Goal: Task Accomplishment & Management: Use online tool/utility

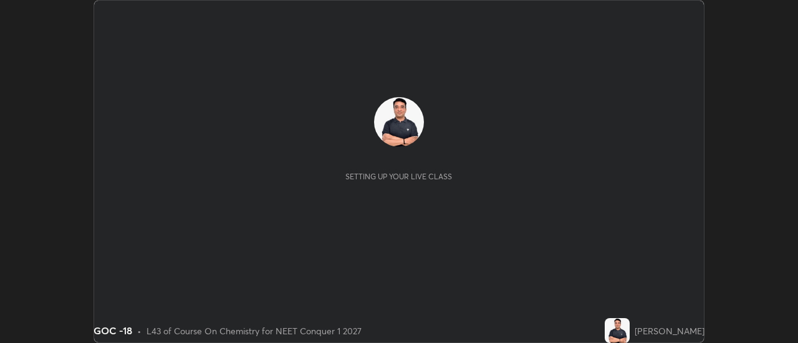
scroll to position [343, 797]
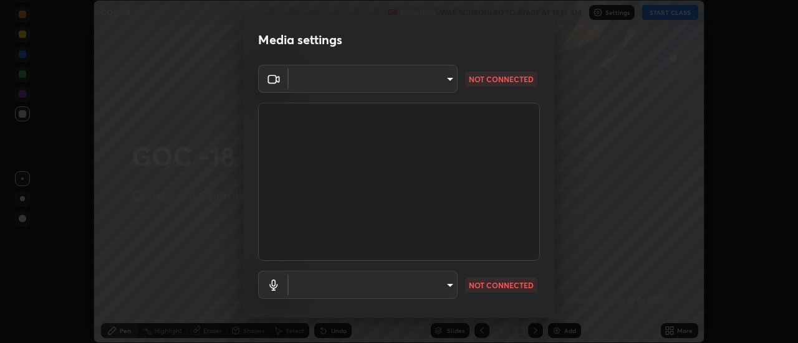
type input "dff715f2b8103cd99efd98edb1208d423aa6cea85c5a492e25875cbf54650d32"
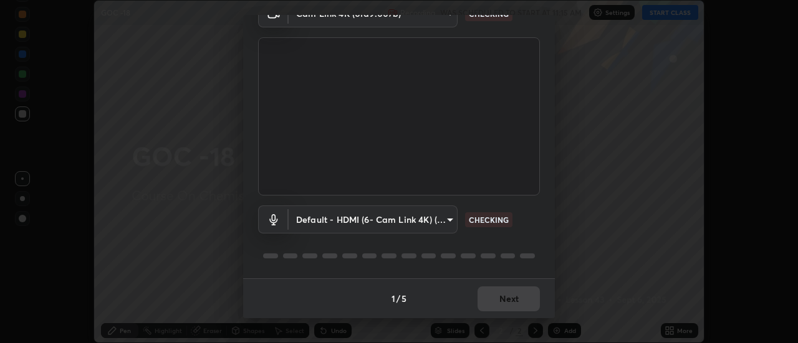
click at [406, 219] on body "Erase all GOC -18 Recording WAS SCHEDULED TO START AT 11:15 AM Settings START C…" at bounding box center [399, 171] width 798 height 343
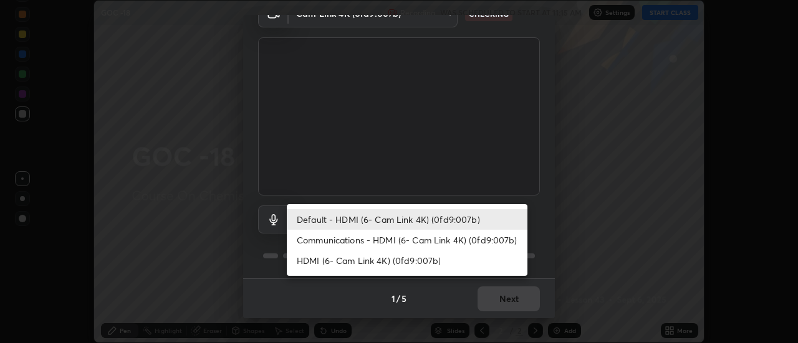
click at [402, 244] on li "Communications - HDMI (6- Cam Link 4K) (0fd9:007b)" at bounding box center [407, 240] width 241 height 21
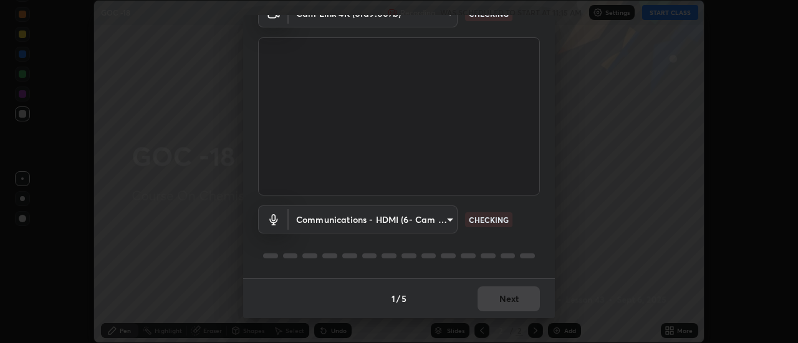
type input "communications"
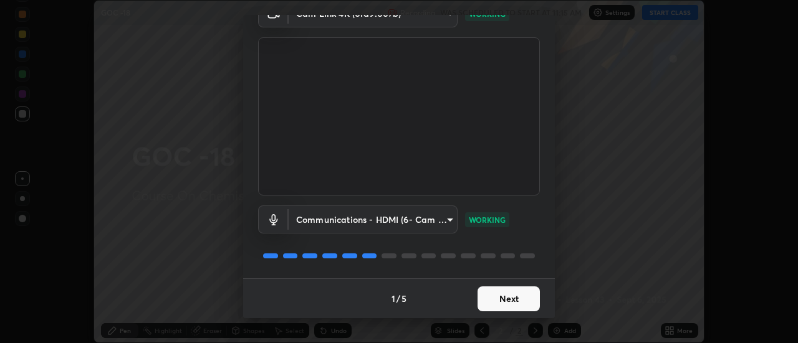
click at [513, 292] on button "Next" at bounding box center [508, 299] width 62 height 25
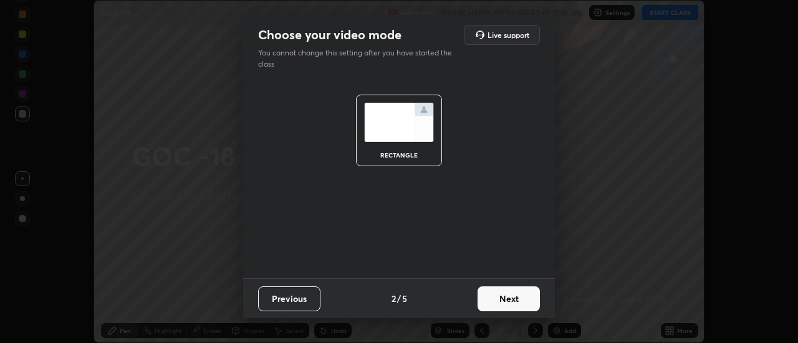
scroll to position [0, 0]
click at [527, 300] on button "Next" at bounding box center [508, 299] width 62 height 25
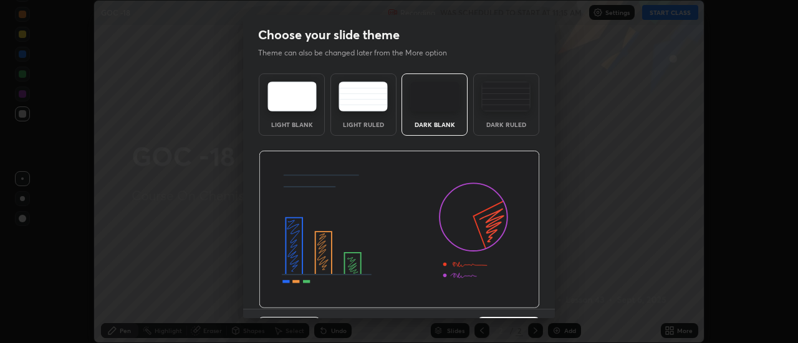
scroll to position [31, 0]
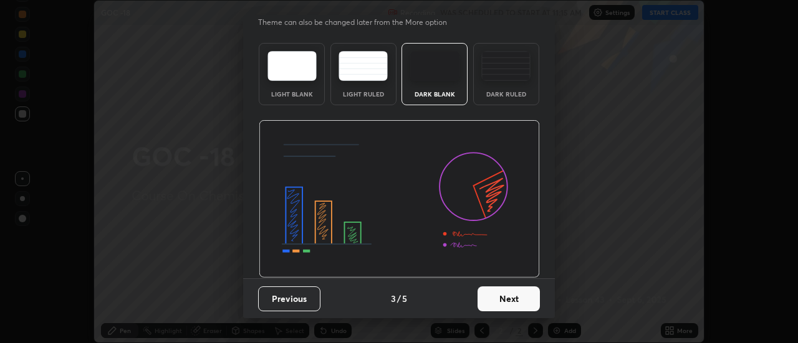
click at [530, 295] on button "Next" at bounding box center [508, 299] width 62 height 25
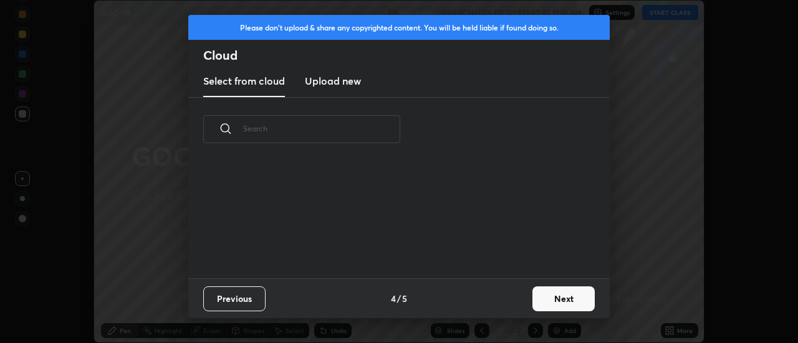
scroll to position [0, 0]
click at [557, 300] on button "Next" at bounding box center [563, 299] width 62 height 25
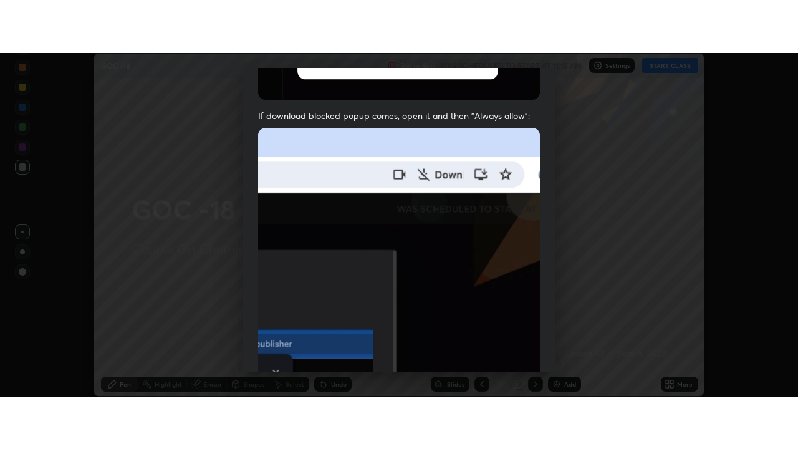
scroll to position [320, 0]
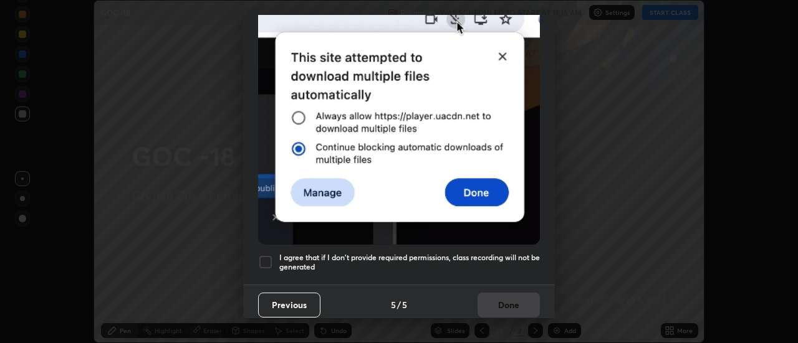
click at [265, 255] on div at bounding box center [265, 262] width 15 height 15
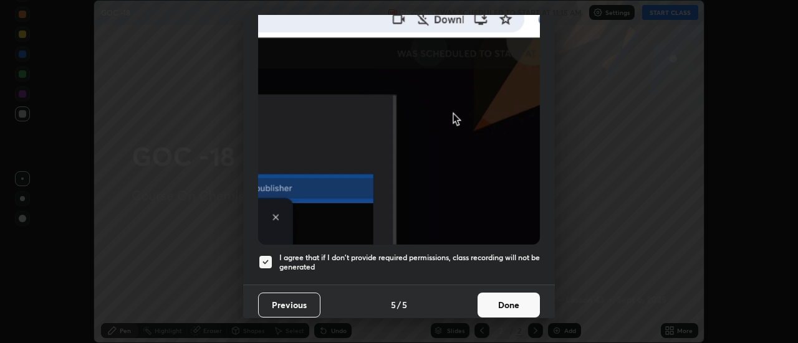
click at [504, 295] on button "Done" at bounding box center [508, 305] width 62 height 25
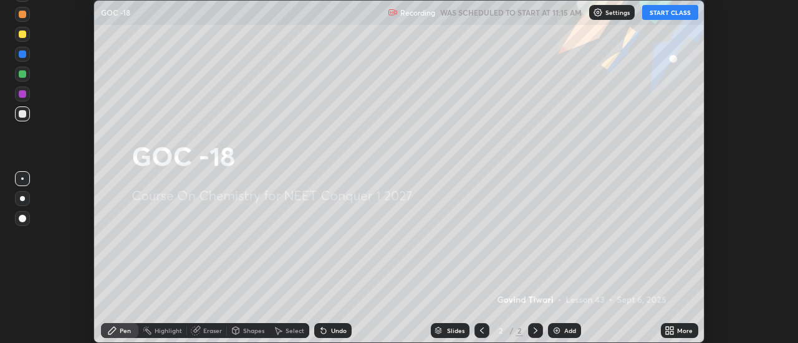
click at [672, 328] on icon at bounding box center [672, 328] width 3 height 3
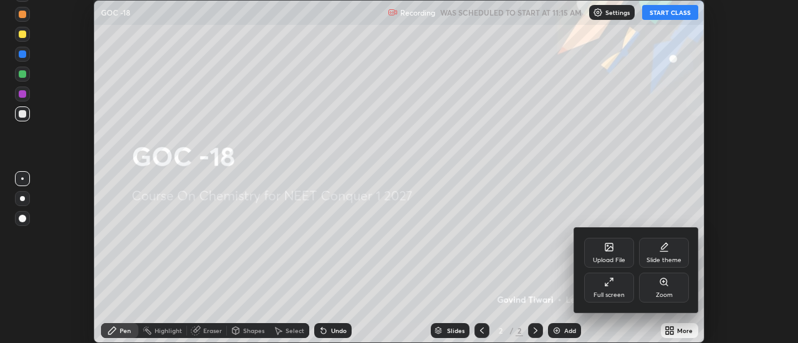
click at [615, 290] on div "Full screen" at bounding box center [609, 288] width 50 height 30
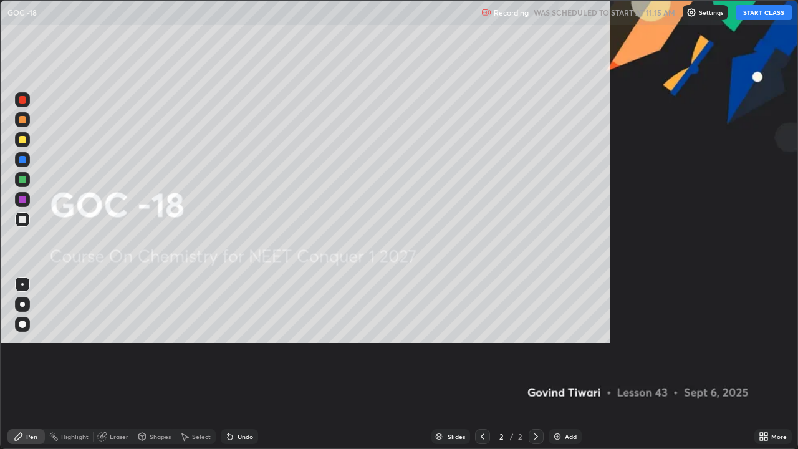
scroll to position [449, 798]
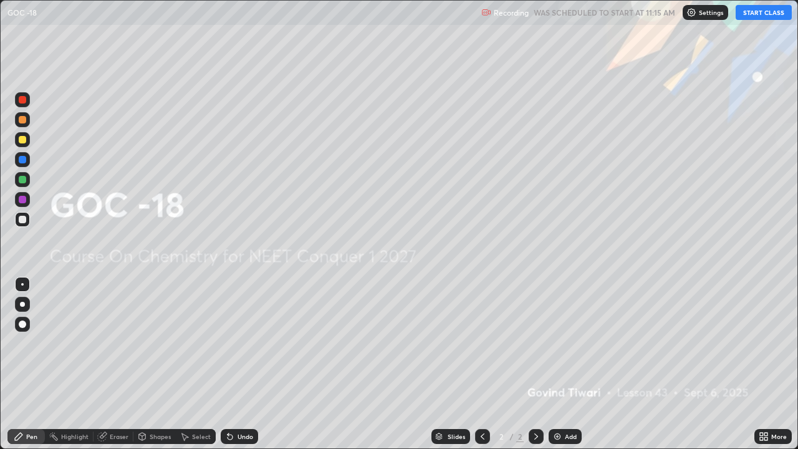
click at [760, 12] on button "START CLASS" at bounding box center [763, 12] width 56 height 15
click at [562, 343] on div "Add" at bounding box center [564, 436] width 33 height 15
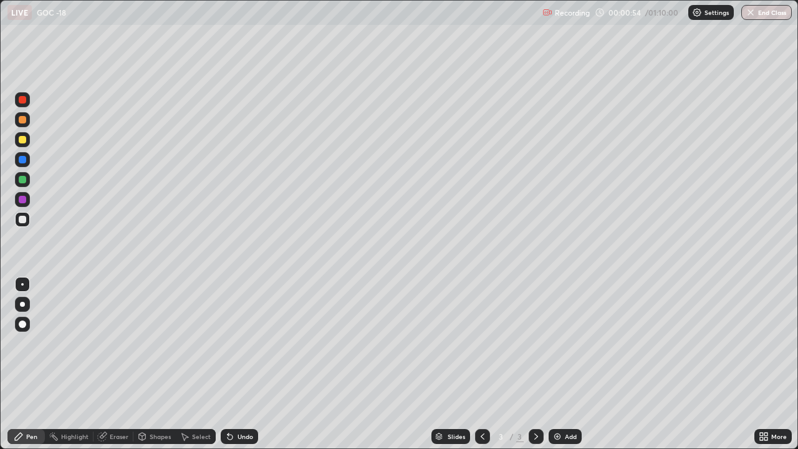
click at [24, 302] on div at bounding box center [22, 304] width 5 height 5
click at [550, 343] on div "Add" at bounding box center [564, 436] width 33 height 15
click at [21, 324] on div at bounding box center [22, 323] width 7 height 7
click at [108, 343] on div "Eraser" at bounding box center [113, 436] width 40 height 15
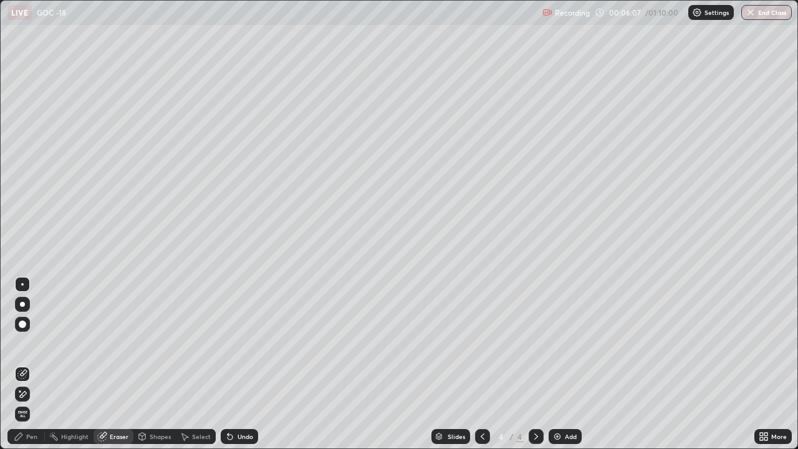
click at [23, 343] on icon at bounding box center [22, 394] width 10 height 11
click at [25, 343] on div "Pen" at bounding box center [25, 436] width 37 height 15
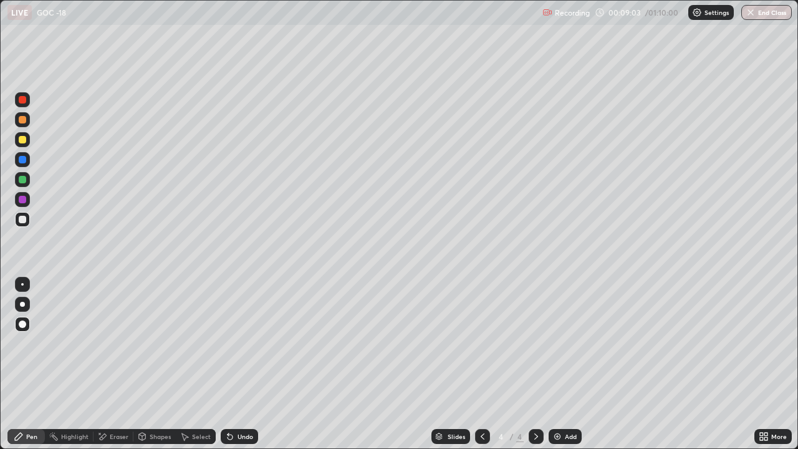
click at [22, 304] on div at bounding box center [22, 304] width 5 height 5
click at [22, 138] on div at bounding box center [22, 139] width 7 height 7
click at [121, 343] on div "Eraser" at bounding box center [119, 436] width 19 height 6
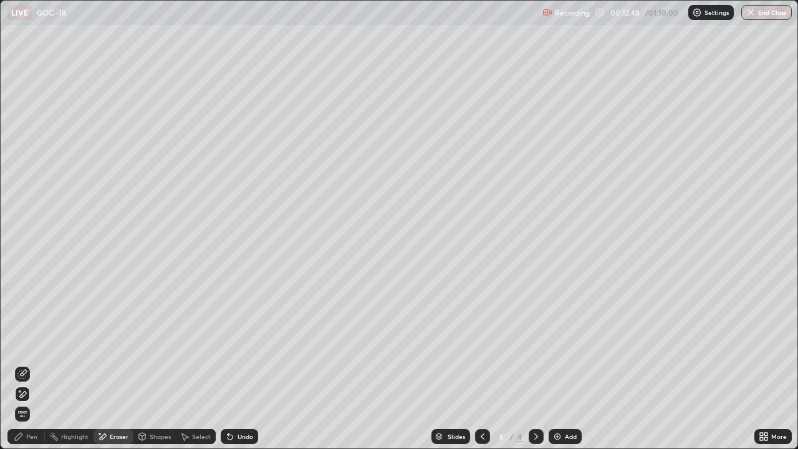
click at [24, 343] on icon at bounding box center [23, 373] width 7 height 6
click at [25, 343] on div "Pen" at bounding box center [25, 436] width 37 height 15
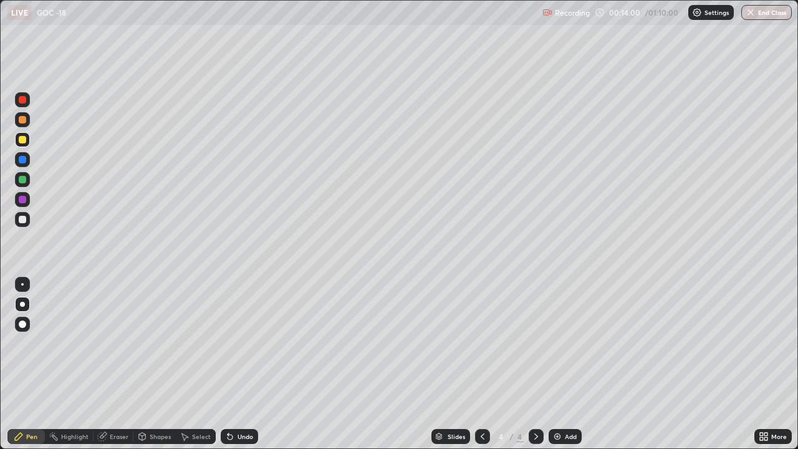
click at [26, 222] on div at bounding box center [22, 219] width 7 height 7
click at [28, 281] on div at bounding box center [22, 284] width 15 height 15
click at [533, 343] on icon at bounding box center [536, 436] width 10 height 10
click at [553, 343] on img at bounding box center [557, 436] width 10 height 10
click at [122, 343] on div "Eraser" at bounding box center [119, 436] width 19 height 6
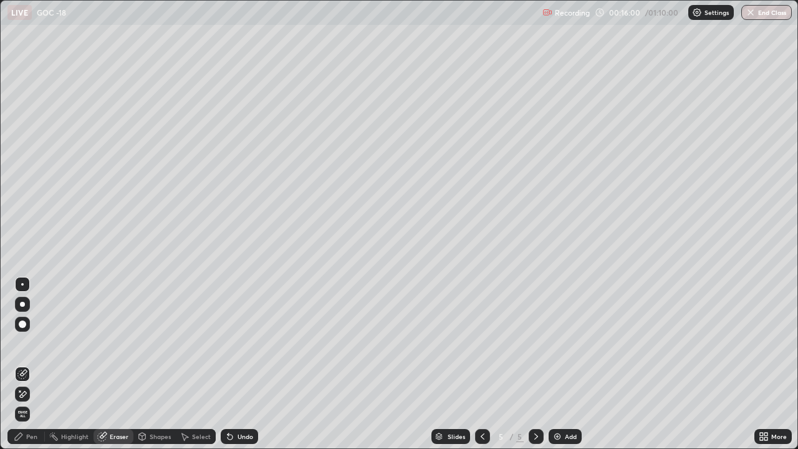
click at [21, 343] on icon at bounding box center [23, 394] width 7 height 6
click at [30, 343] on div "Pen" at bounding box center [31, 436] width 11 height 6
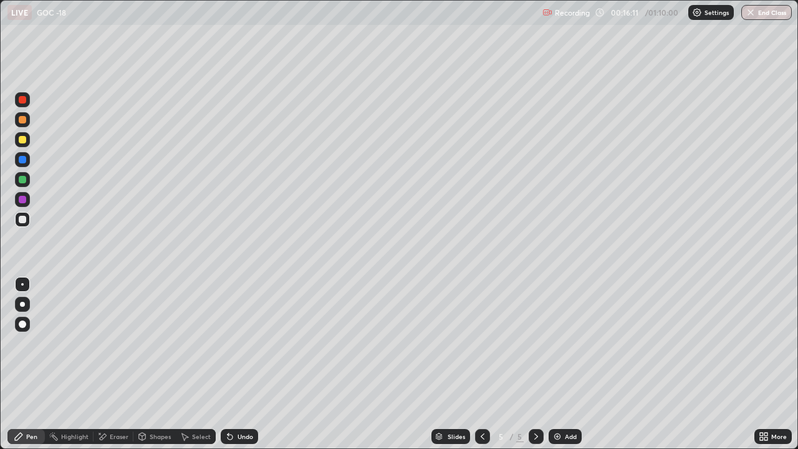
click at [22, 304] on div at bounding box center [22, 304] width 5 height 5
click at [24, 140] on div at bounding box center [22, 139] width 7 height 7
click at [115, 343] on div "Eraser" at bounding box center [119, 436] width 19 height 6
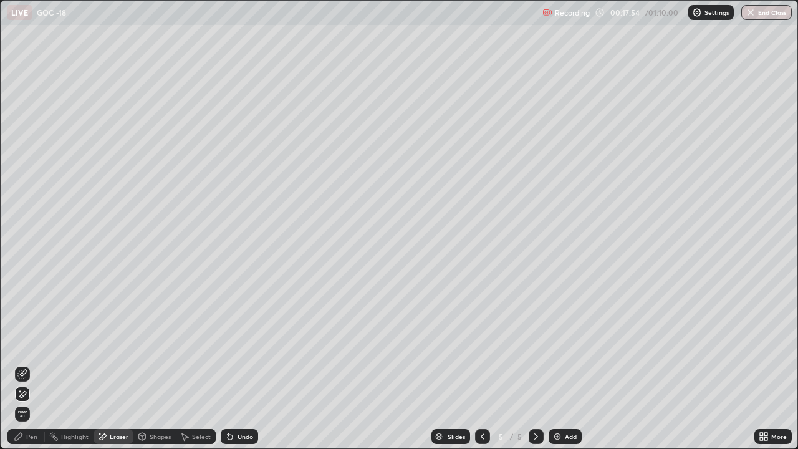
click at [22, 343] on icon at bounding box center [22, 374] width 10 height 10
click at [26, 343] on div "Pen" at bounding box center [25, 436] width 37 height 15
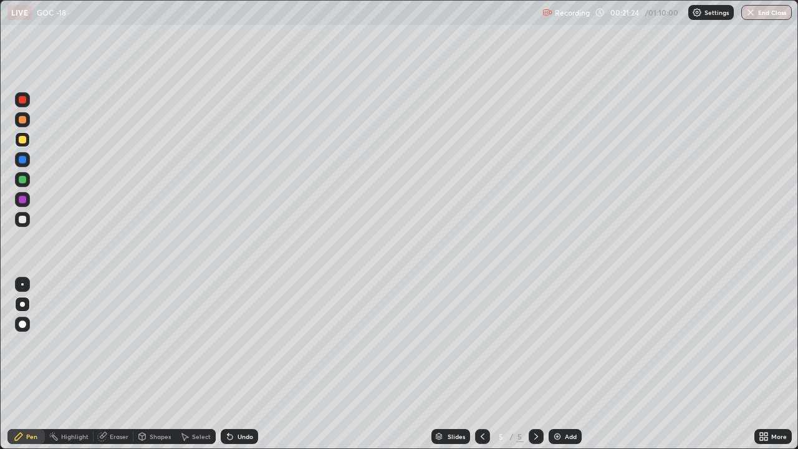
click at [122, 343] on div "Eraser" at bounding box center [119, 436] width 19 height 6
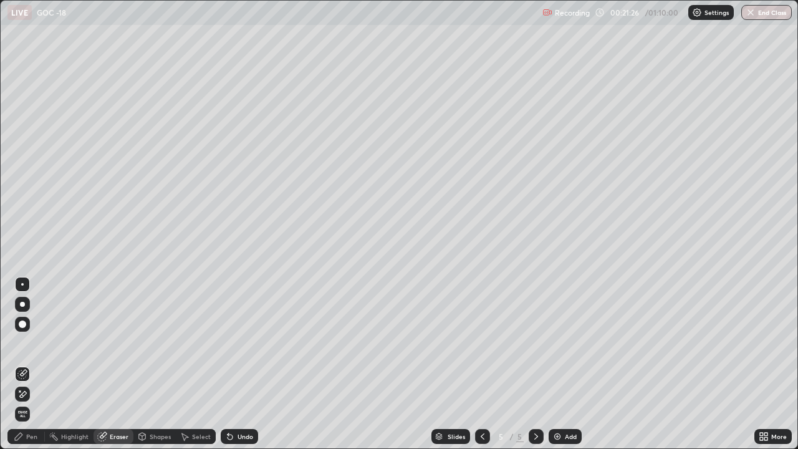
click at [20, 343] on icon at bounding box center [19, 390] width 1 height 1
click at [29, 343] on div "Pen" at bounding box center [31, 436] width 11 height 6
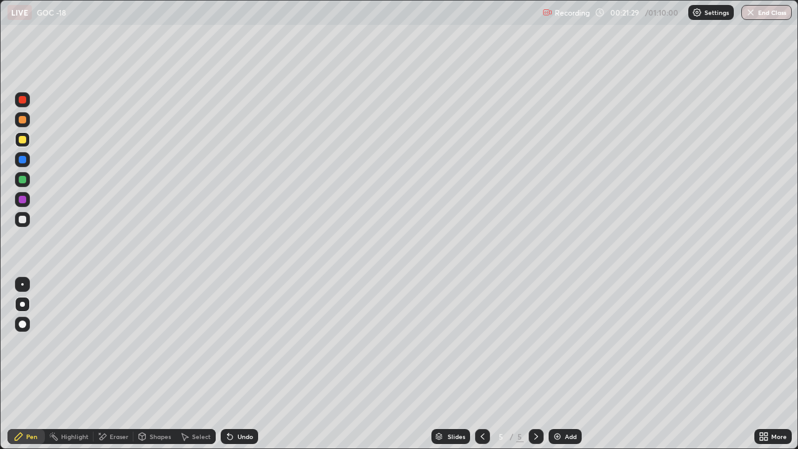
click at [22, 217] on div at bounding box center [22, 219] width 7 height 7
click at [553, 343] on img at bounding box center [557, 436] width 10 height 10
click at [23, 140] on div at bounding box center [22, 139] width 7 height 7
click at [102, 343] on icon at bounding box center [103, 436] width 7 height 6
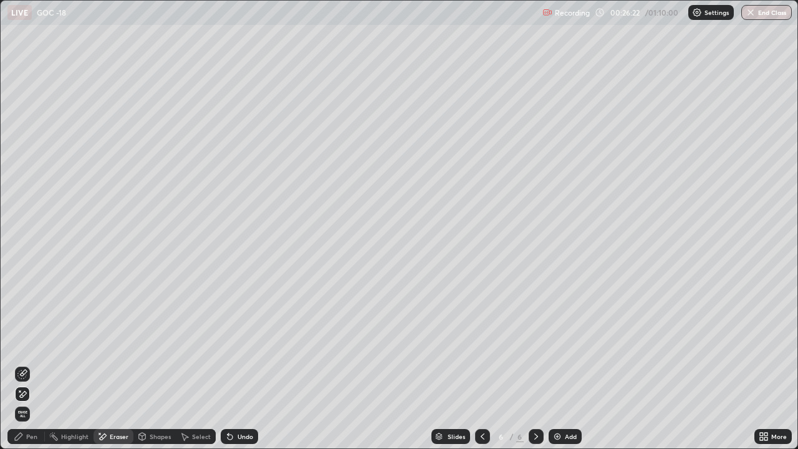
click at [23, 343] on icon at bounding box center [19, 436] width 10 height 10
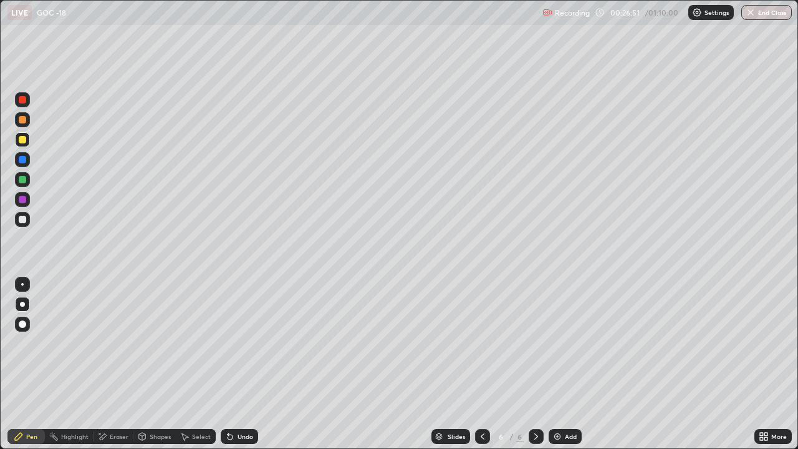
click at [112, 343] on div "Eraser" at bounding box center [119, 436] width 19 height 6
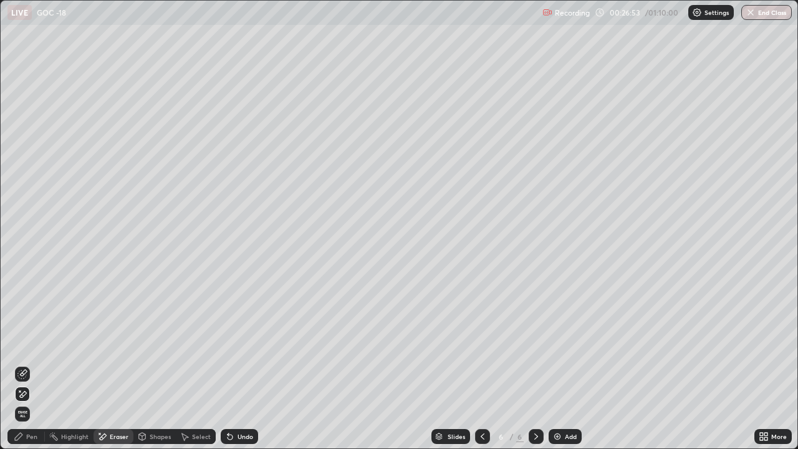
click at [22, 343] on icon at bounding box center [18, 435] width 7 height 7
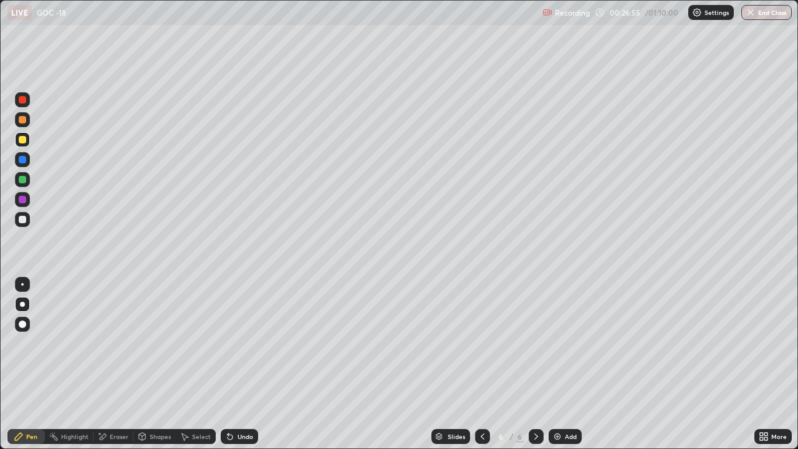
click at [26, 221] on div at bounding box center [22, 219] width 7 height 7
click at [561, 343] on div "Add" at bounding box center [564, 436] width 33 height 15
click at [25, 140] on div at bounding box center [22, 139] width 7 height 7
click at [22, 220] on div at bounding box center [22, 219] width 7 height 7
click at [568, 343] on div "Add" at bounding box center [571, 436] width 12 height 6
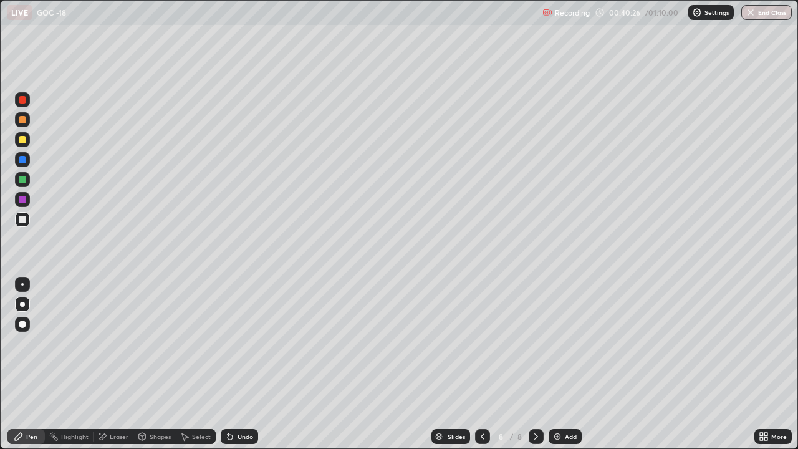
click at [558, 343] on img at bounding box center [557, 436] width 10 height 10
click at [120, 343] on div "Eraser" at bounding box center [113, 436] width 40 height 15
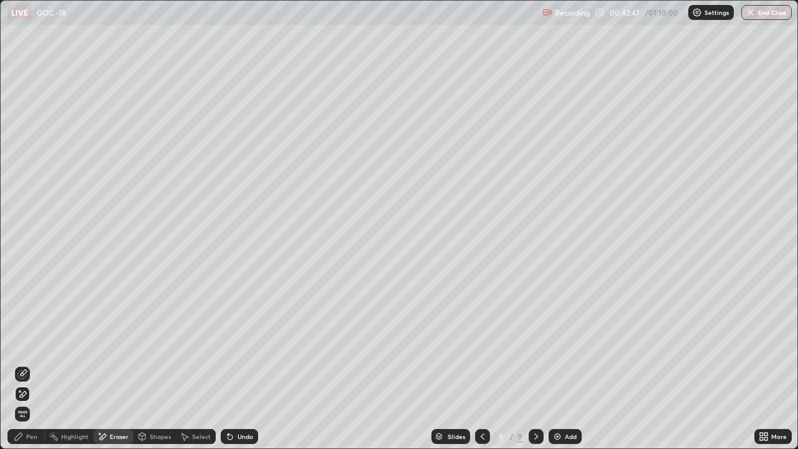
click at [22, 343] on span "Erase all" at bounding box center [23, 413] width 14 height 7
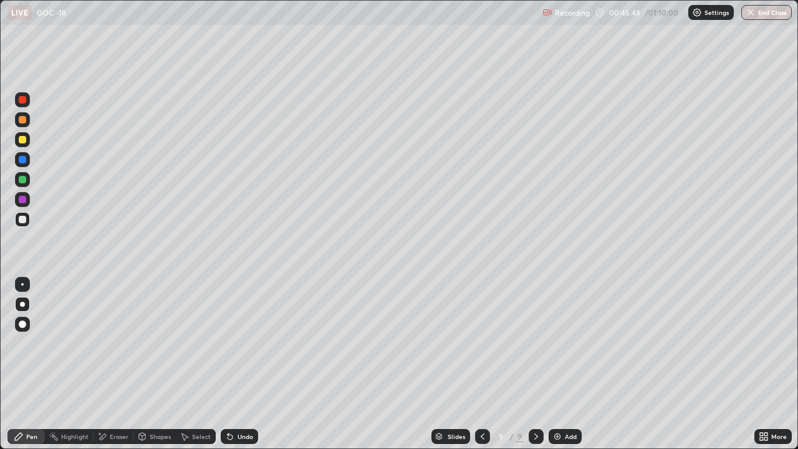
click at [22, 220] on div at bounding box center [22, 219] width 7 height 7
click at [23, 199] on div at bounding box center [22, 199] width 7 height 7
click at [560, 343] on img at bounding box center [557, 436] width 10 height 10
click at [25, 222] on div at bounding box center [22, 219] width 7 height 7
click at [557, 343] on img at bounding box center [557, 436] width 10 height 10
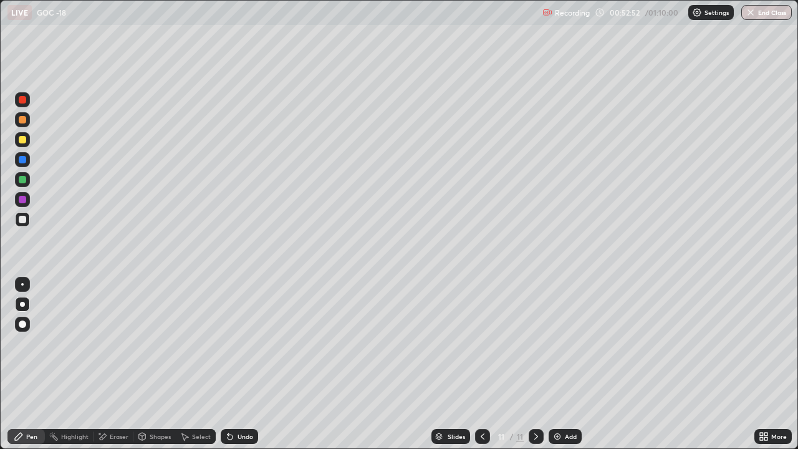
click at [19, 178] on div at bounding box center [22, 179] width 7 height 7
click at [552, 343] on img at bounding box center [557, 436] width 10 height 10
click at [23, 219] on div at bounding box center [22, 219] width 7 height 7
click at [22, 140] on div at bounding box center [22, 139] width 7 height 7
click at [108, 343] on div "Eraser" at bounding box center [113, 436] width 40 height 15
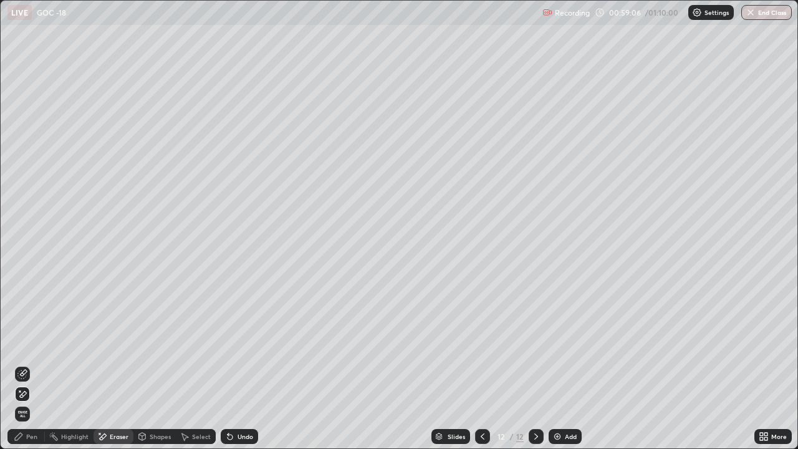
click at [27, 343] on div "Pen" at bounding box center [31, 436] width 11 height 6
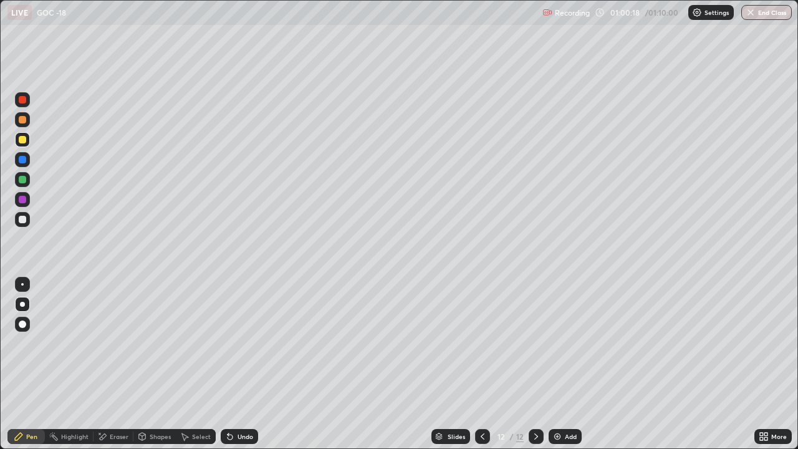
click at [565, 343] on div "Add" at bounding box center [571, 436] width 12 height 6
click at [21, 219] on div at bounding box center [22, 219] width 7 height 7
click at [475, 343] on div at bounding box center [482, 436] width 15 height 15
click at [767, 14] on button "End Class" at bounding box center [766, 12] width 50 height 15
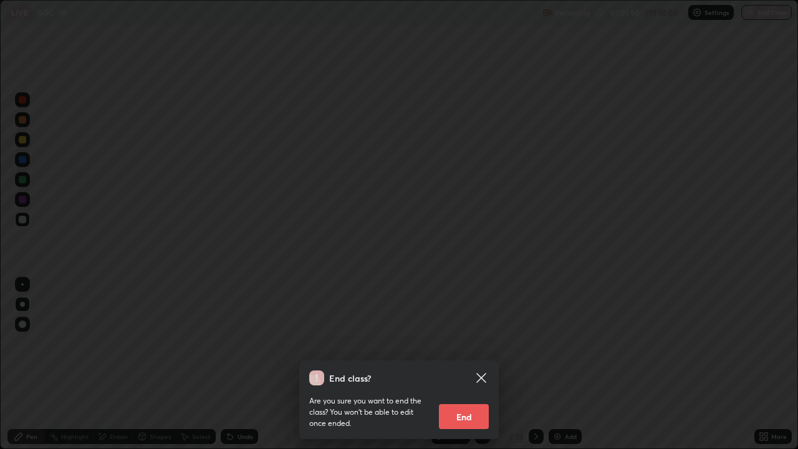
click at [466, 343] on button "End" at bounding box center [464, 416] width 50 height 25
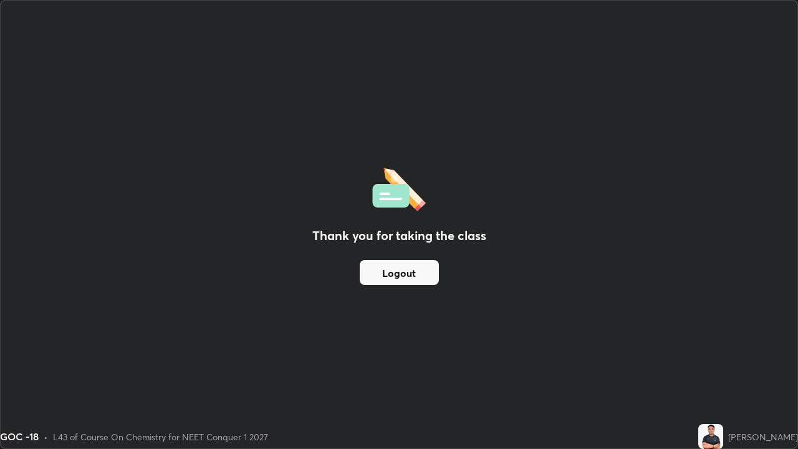
click at [394, 269] on button "Logout" at bounding box center [399, 272] width 79 height 25
click at [396, 265] on button "Logout" at bounding box center [399, 272] width 79 height 25
